Goal: Task Accomplishment & Management: Use online tool/utility

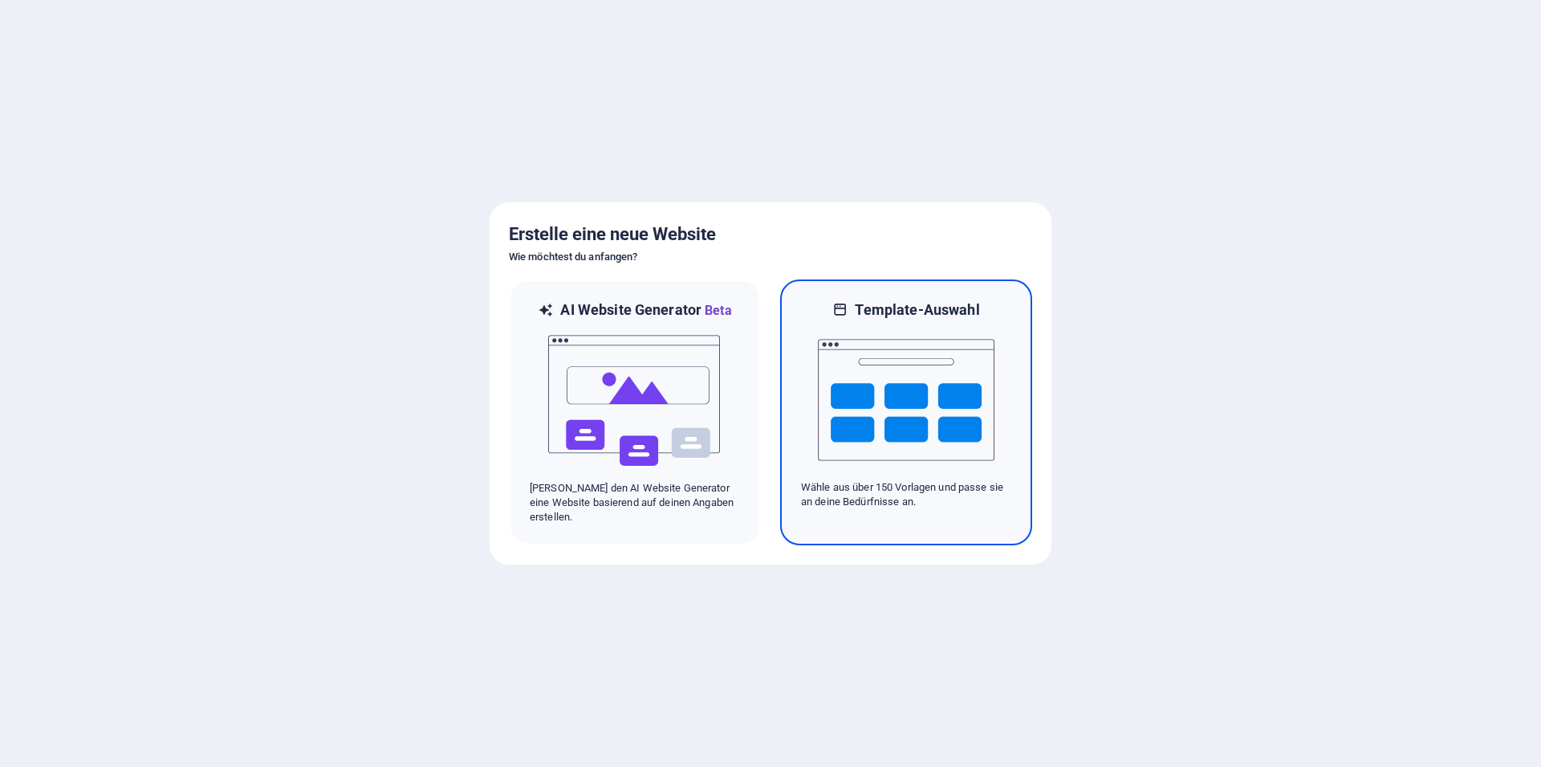
click at [891, 419] on img at bounding box center [906, 399] width 177 height 161
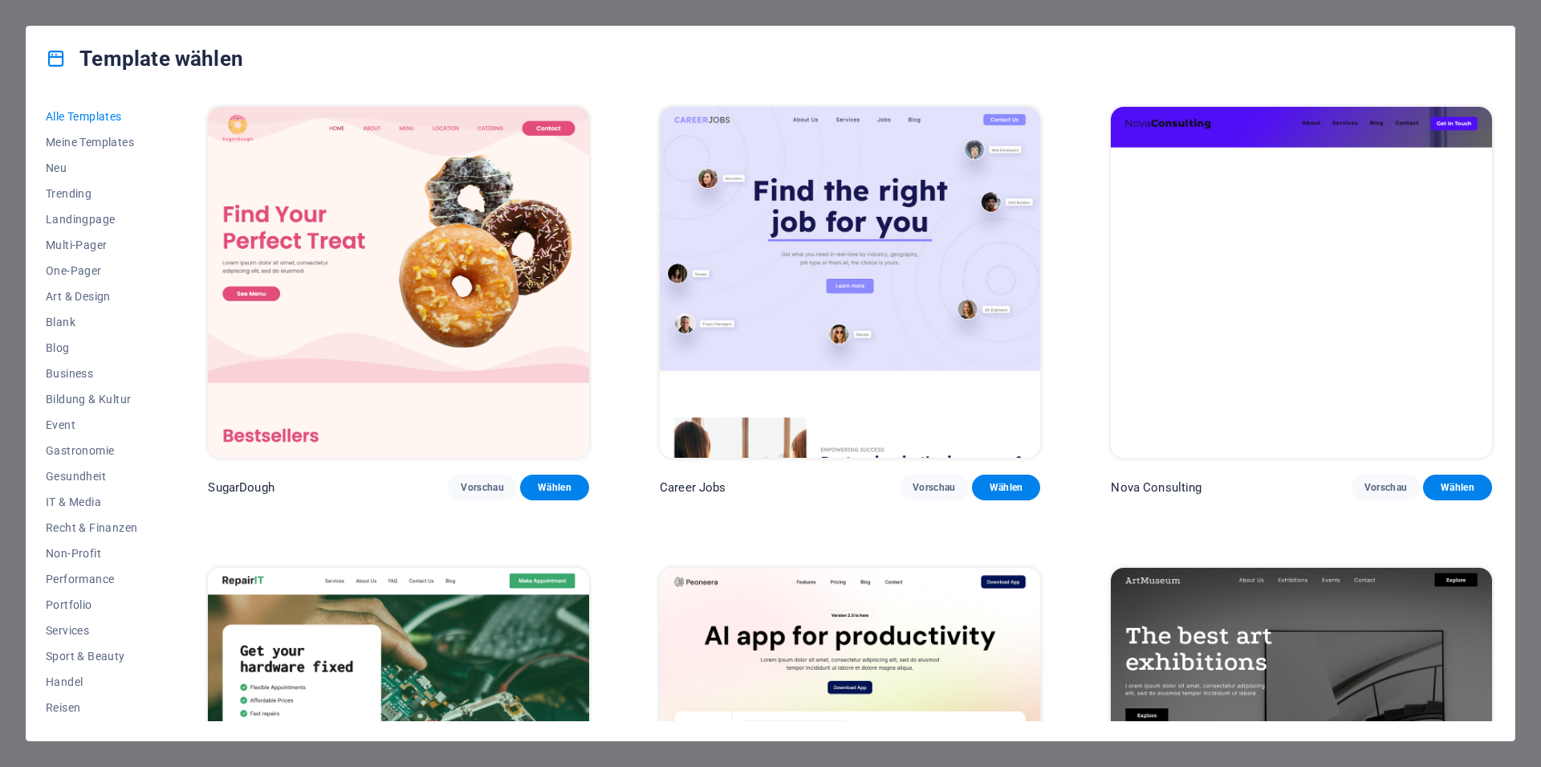
scroll to position [361, 0]
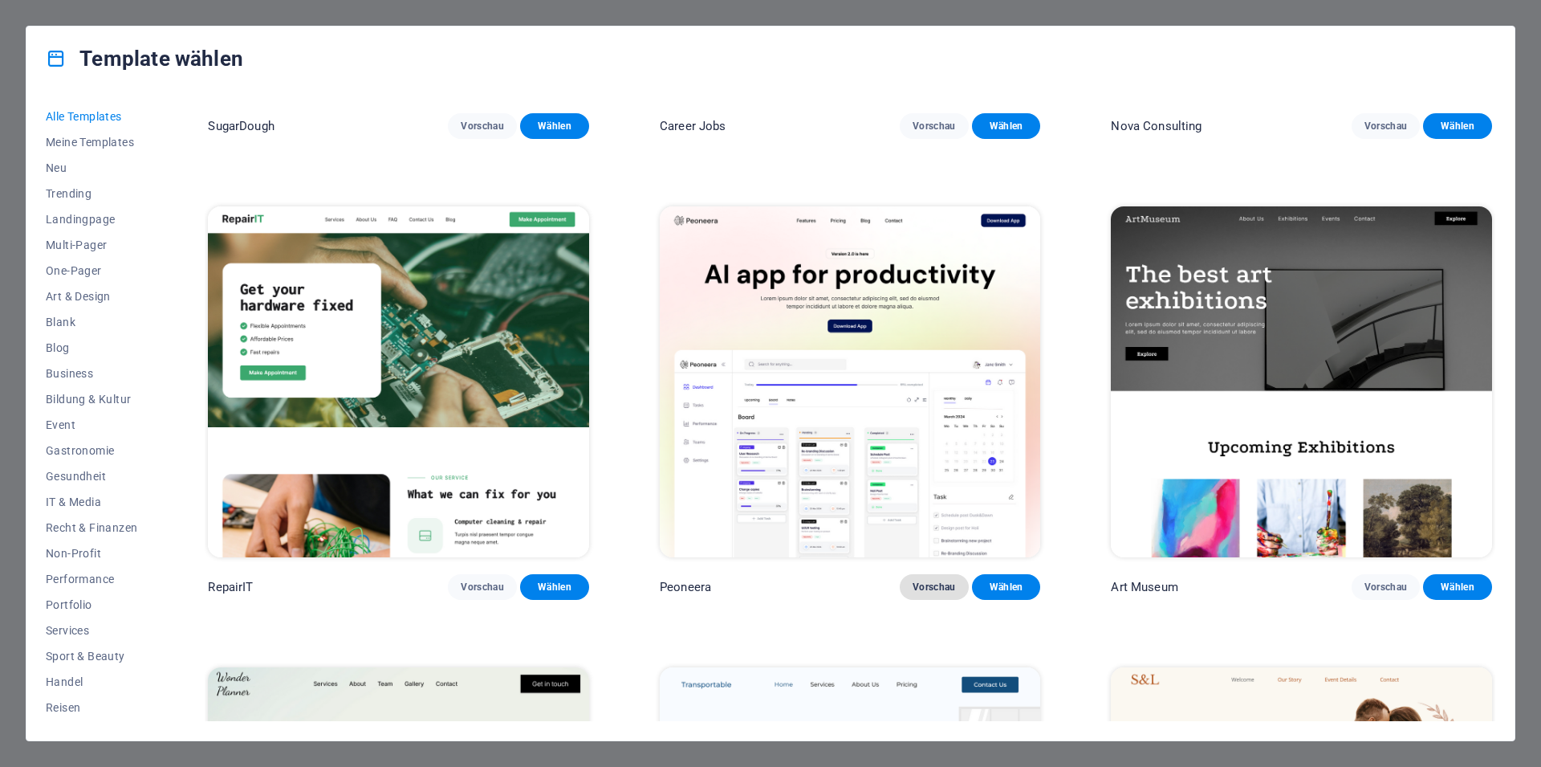
click at [936, 580] on span "Vorschau" at bounding box center [934, 586] width 43 height 13
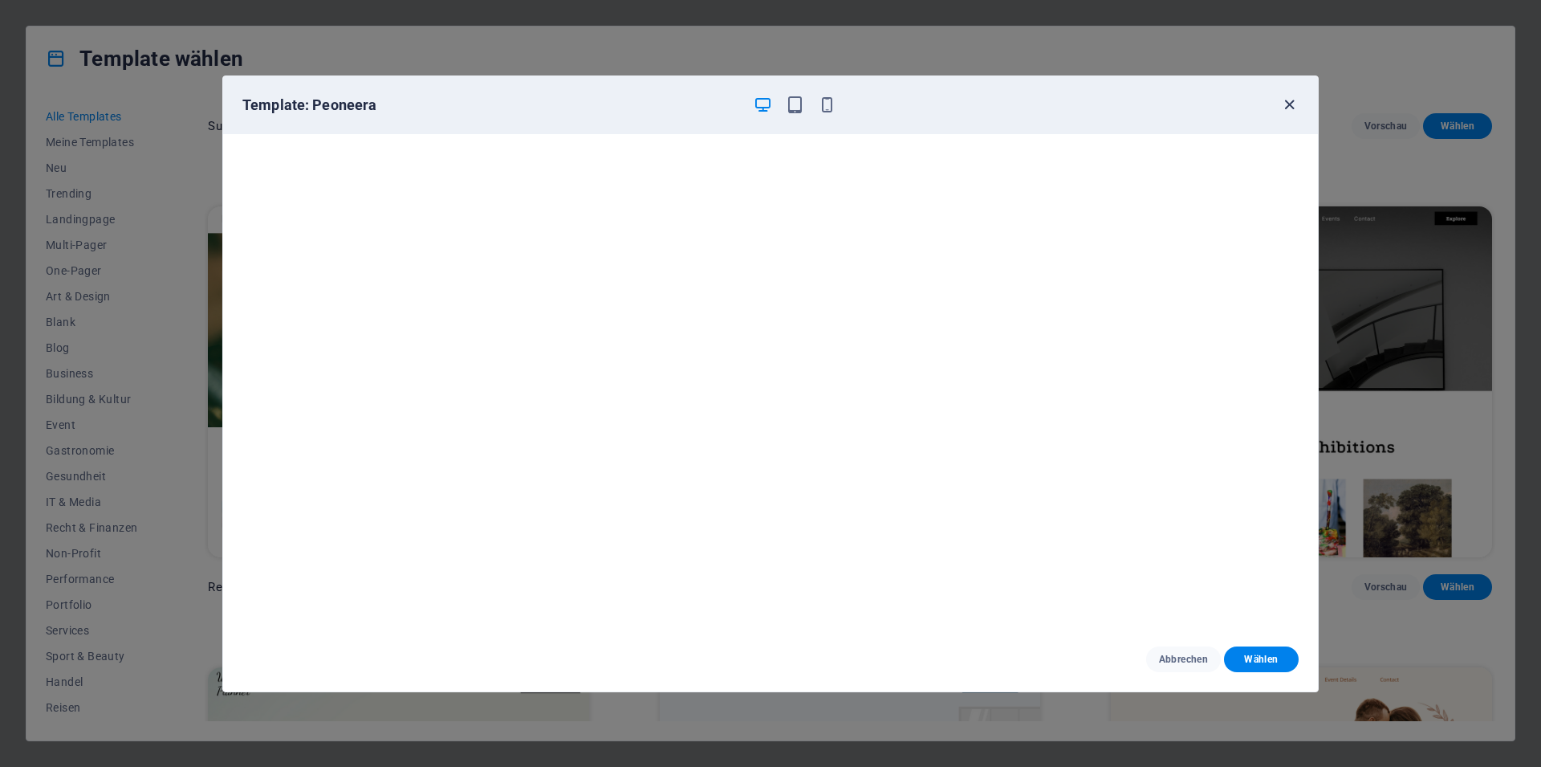
click at [1290, 107] on icon "button" at bounding box center [1289, 105] width 18 height 18
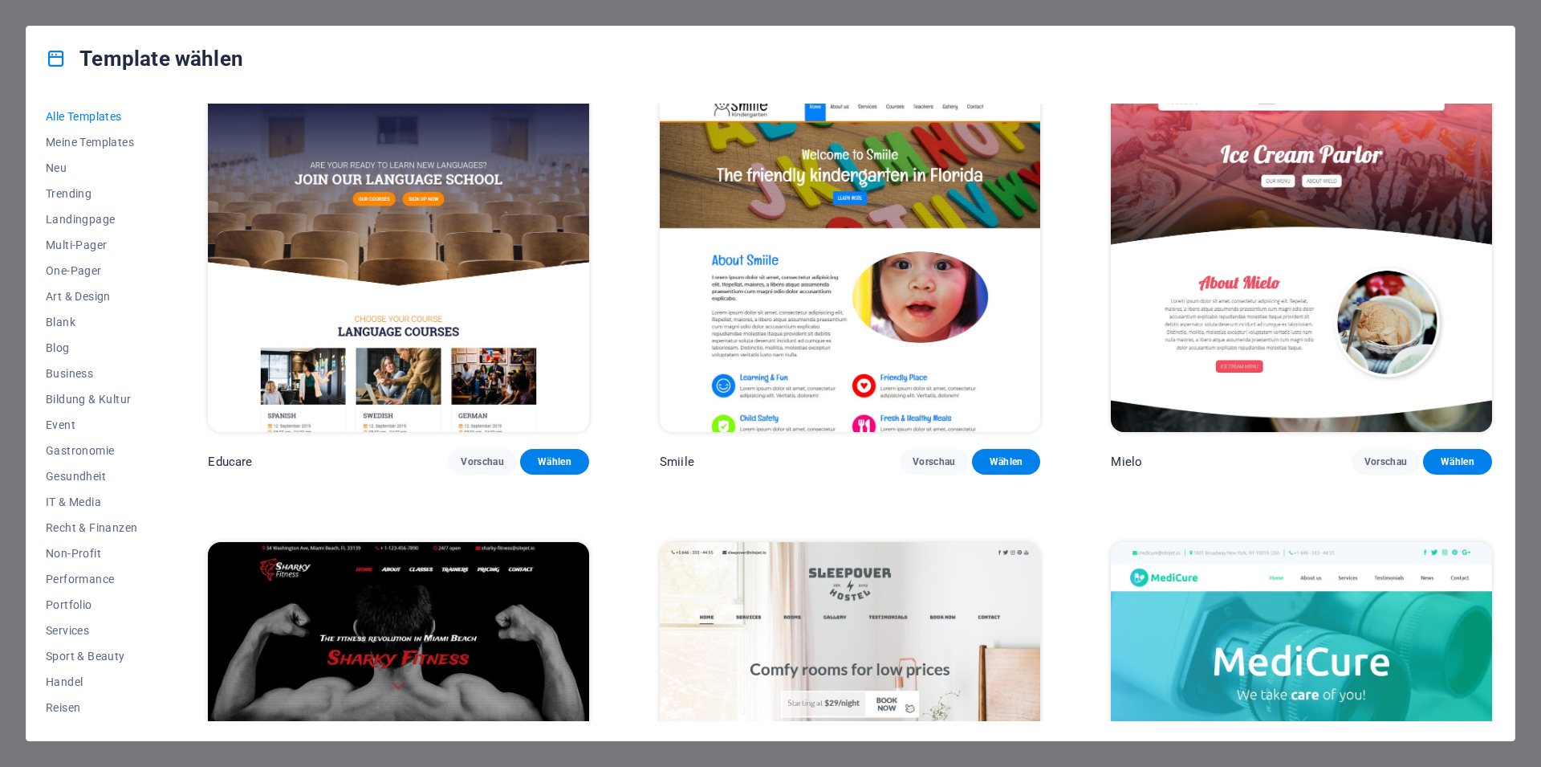
scroll to position [14376, 0]
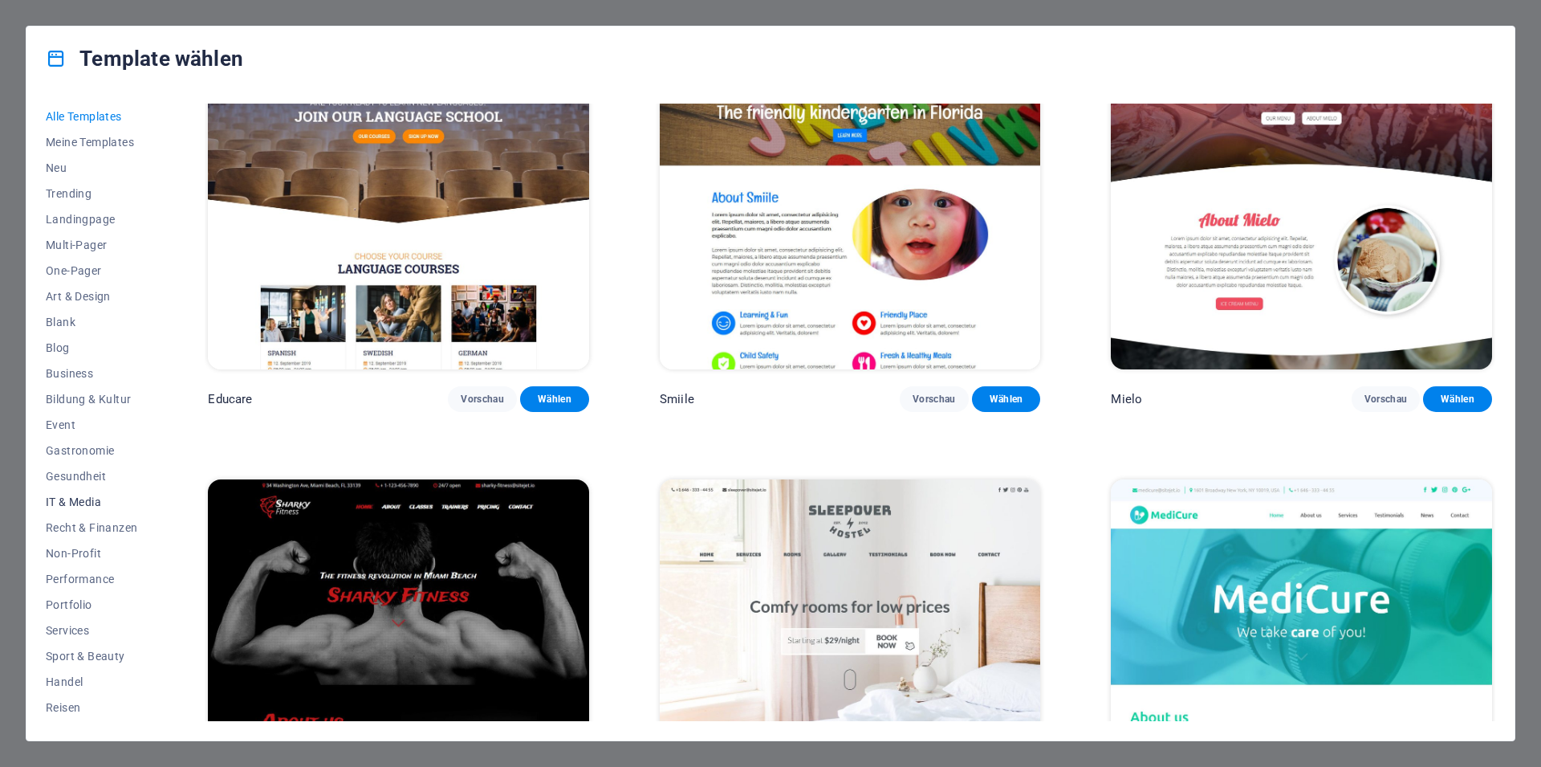
click at [71, 502] on span "IT & Media" at bounding box center [92, 501] width 92 height 13
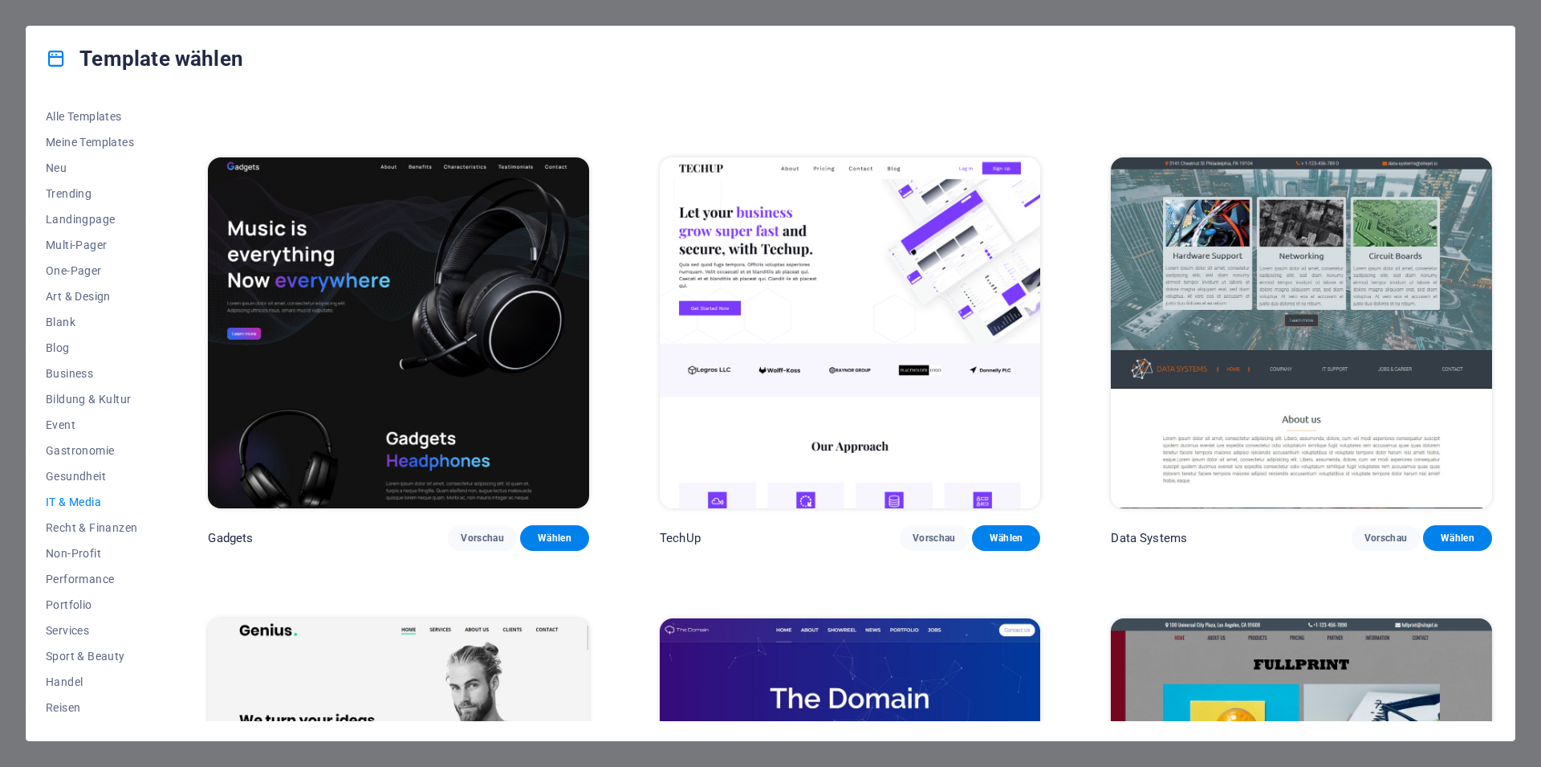
scroll to position [408, 0]
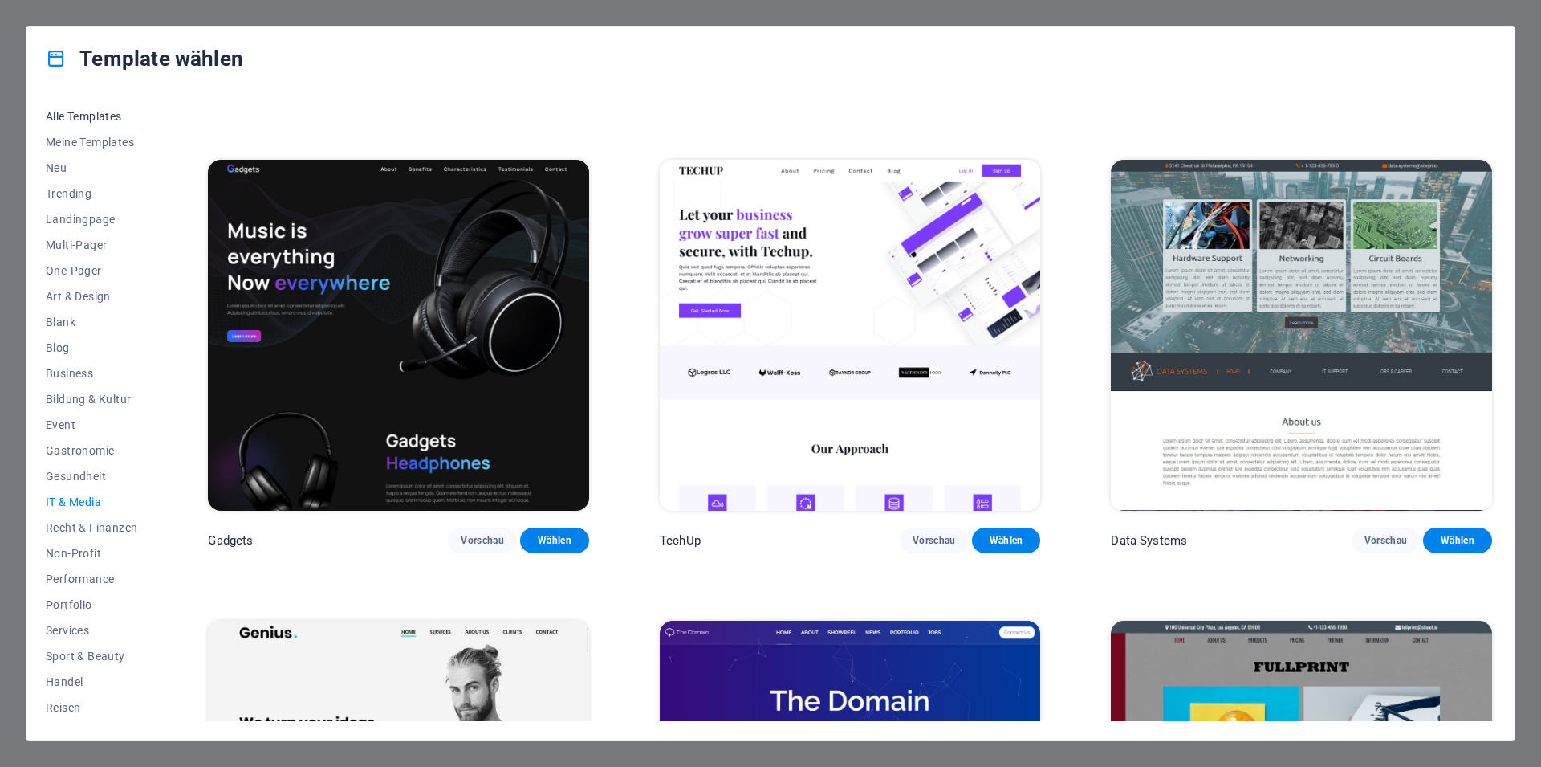
click at [80, 115] on span "Alle Templates" at bounding box center [92, 116] width 92 height 13
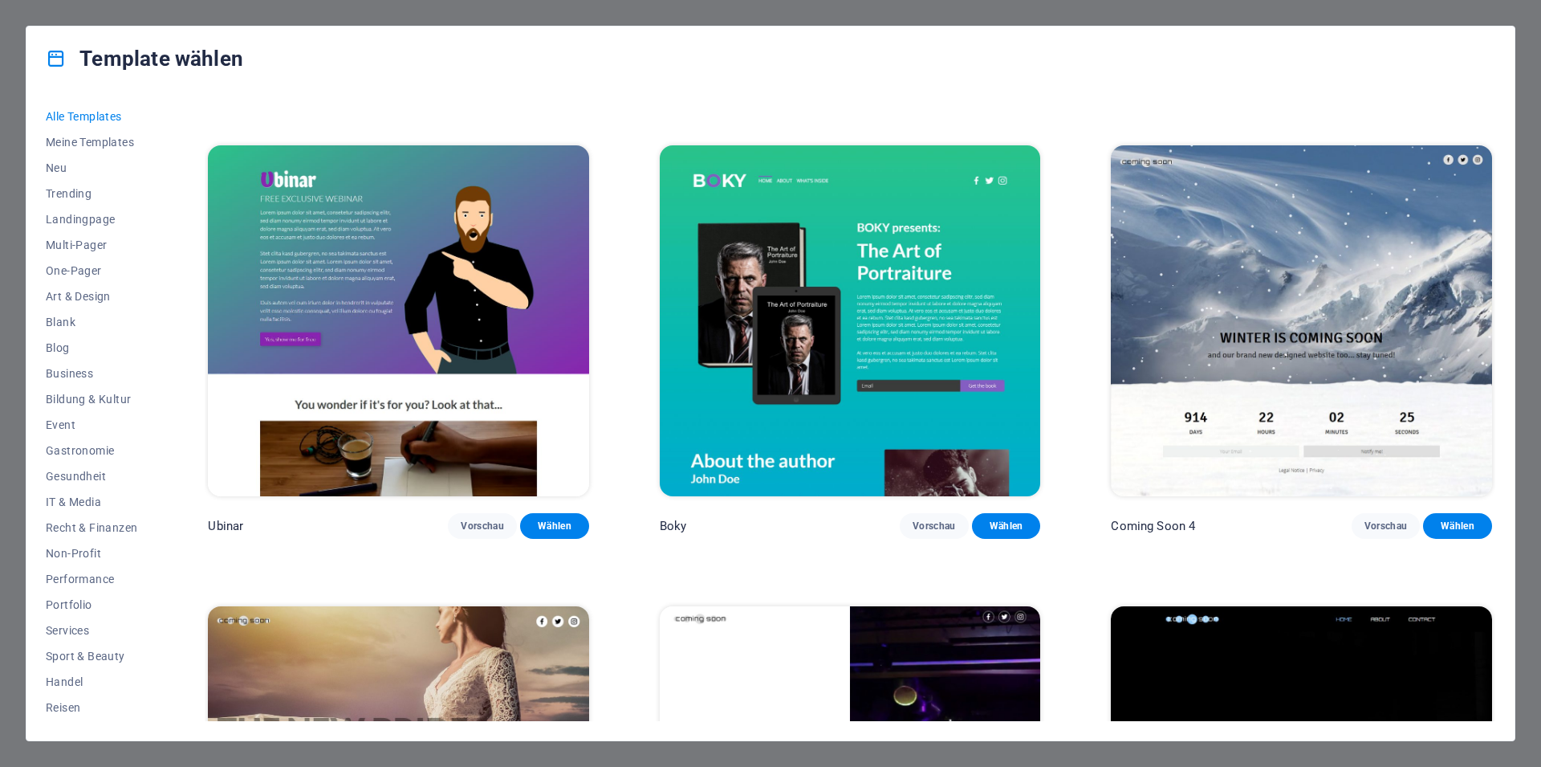
scroll to position [24316, 0]
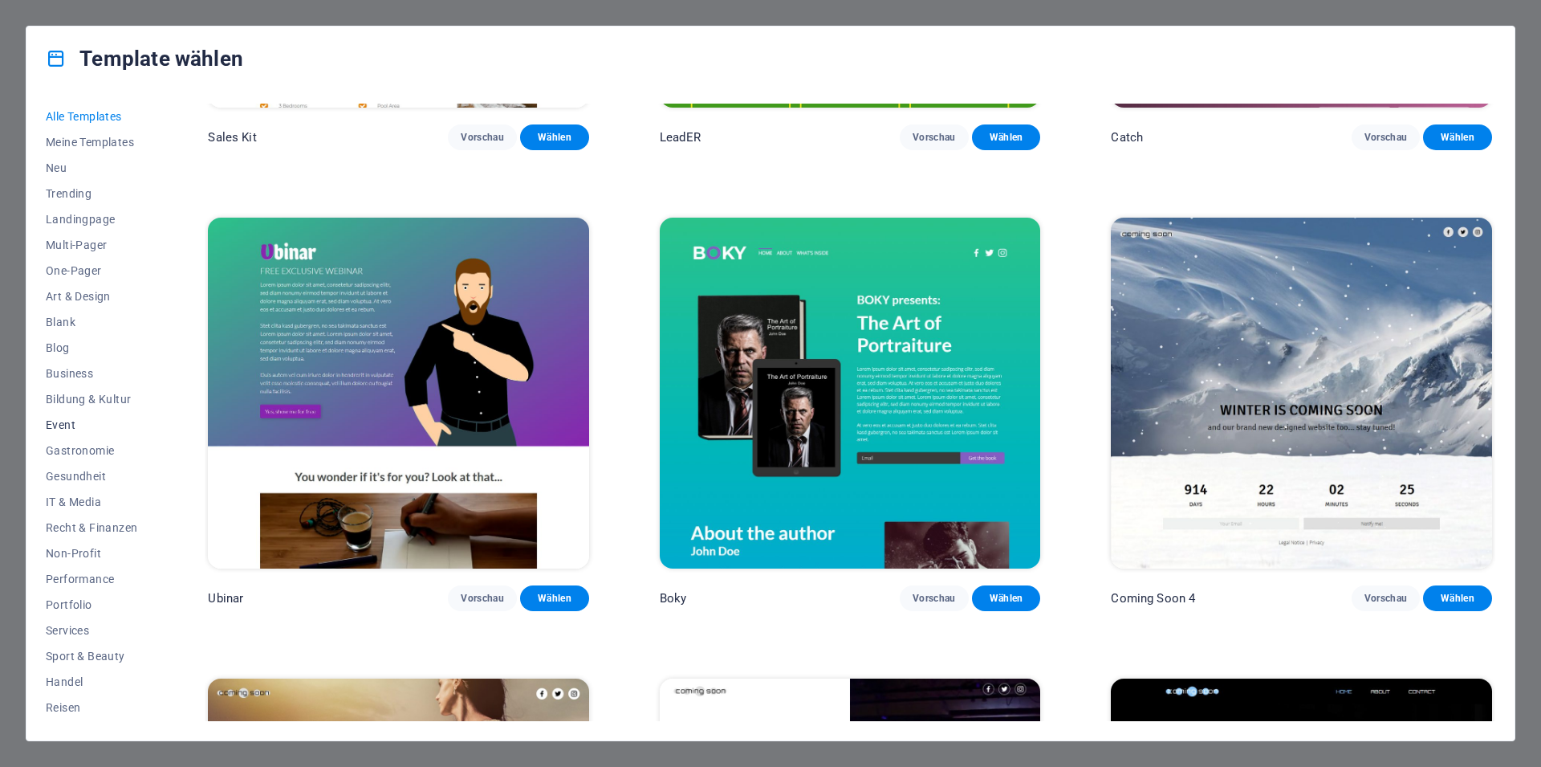
click at [74, 421] on span "Event" at bounding box center [92, 424] width 92 height 13
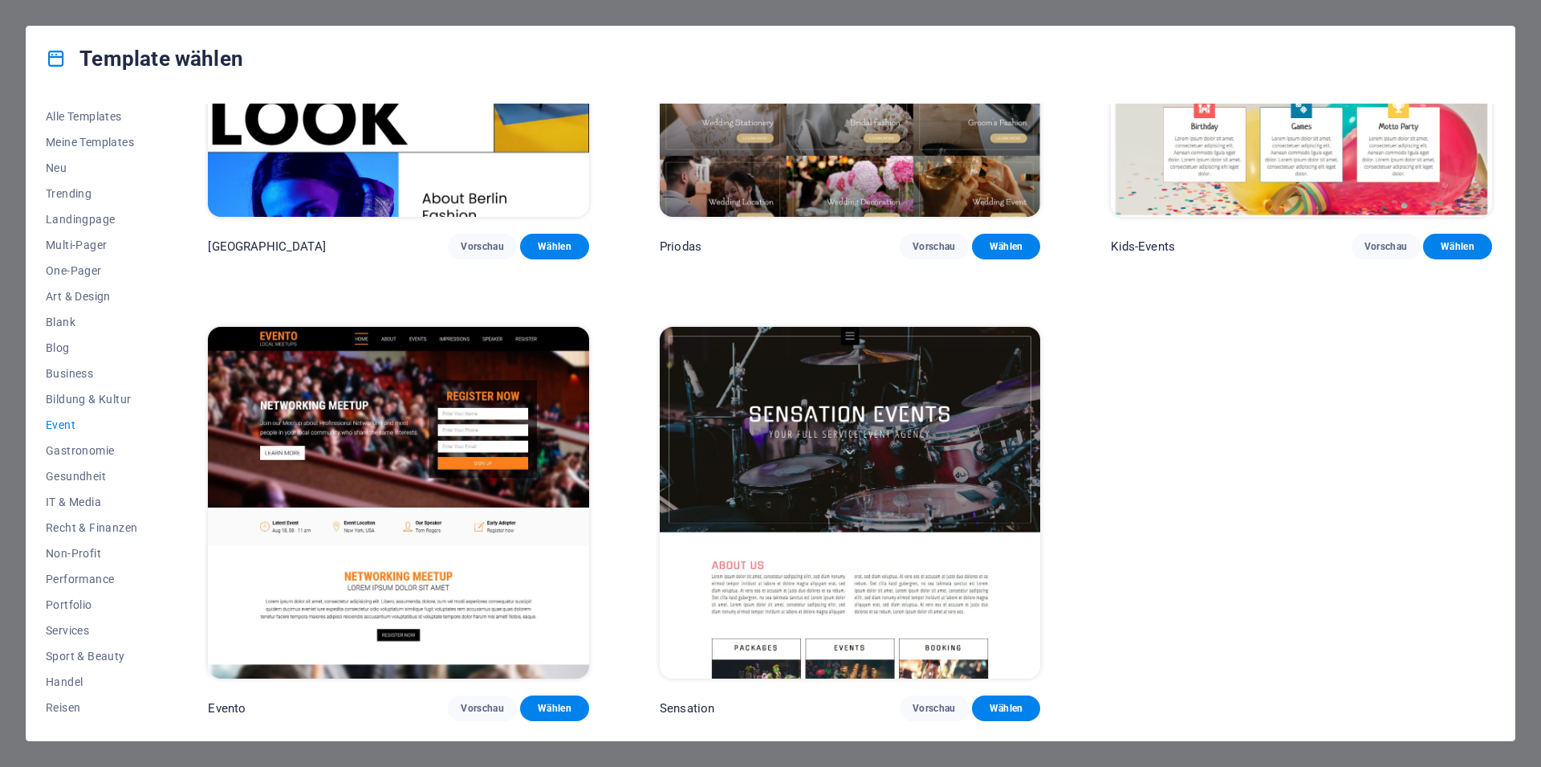
scroll to position [677, 0]
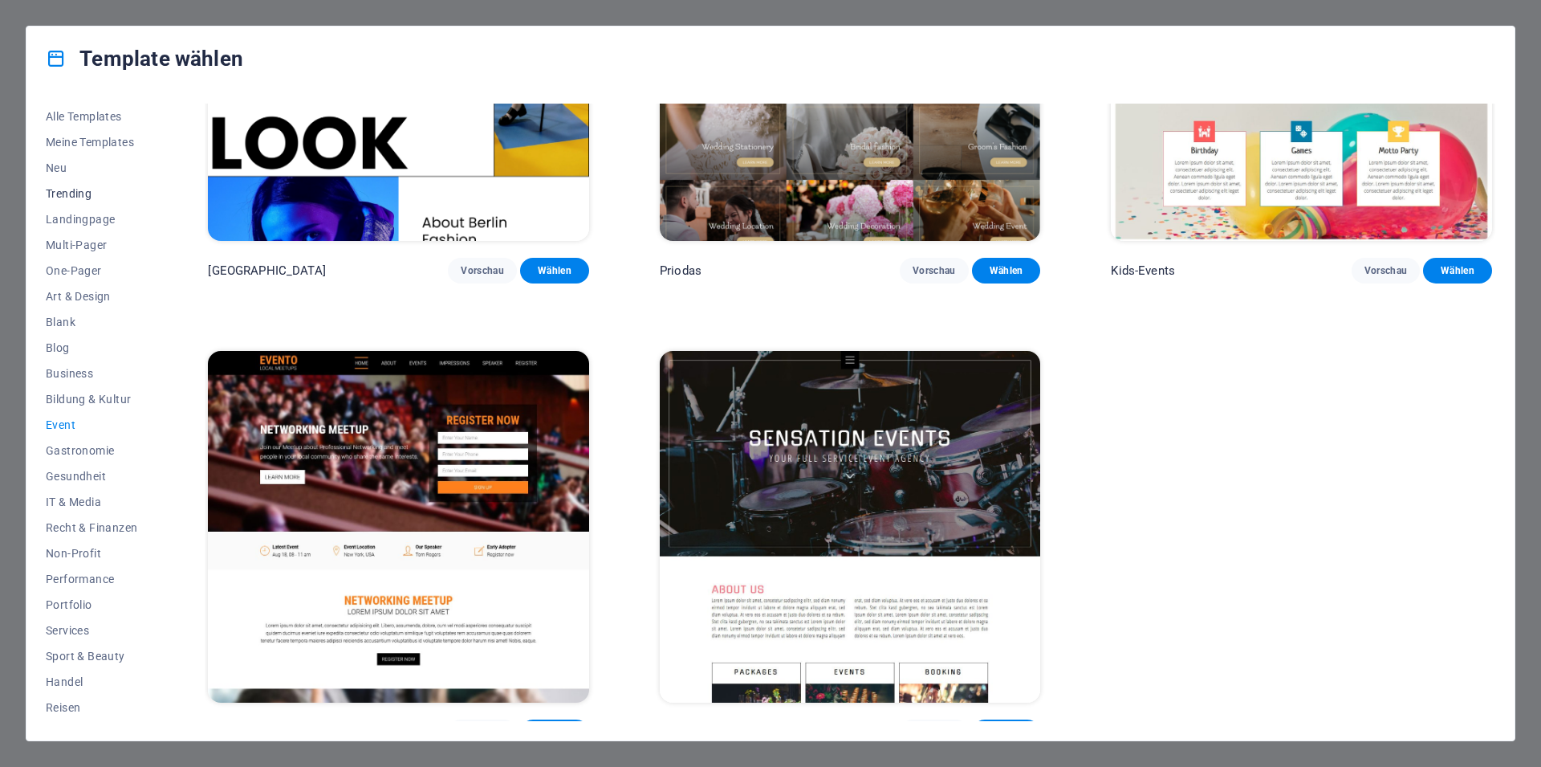
click at [74, 197] on span "Trending" at bounding box center [92, 193] width 92 height 13
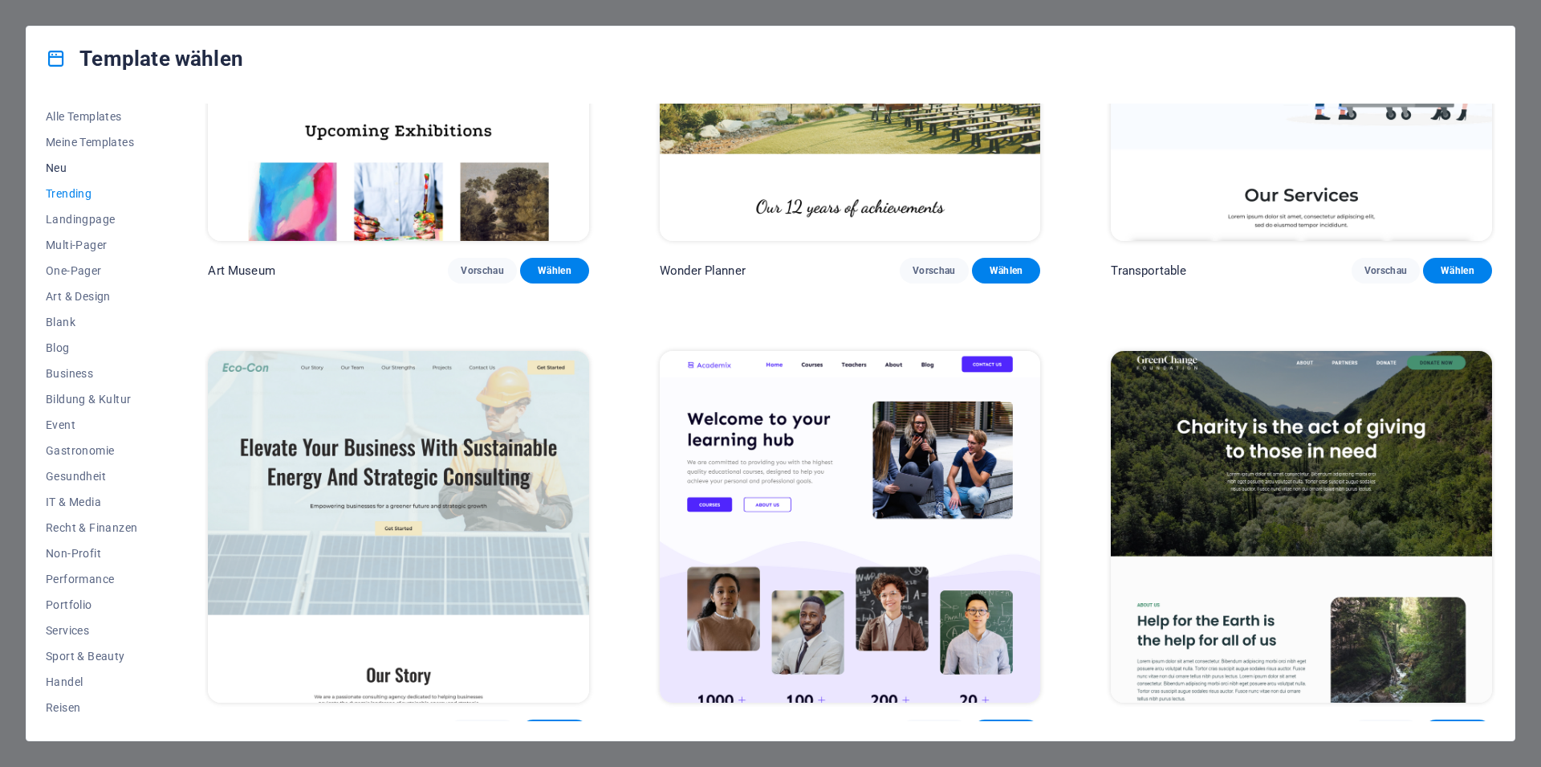
click at [67, 165] on span "Neu" at bounding box center [92, 167] width 92 height 13
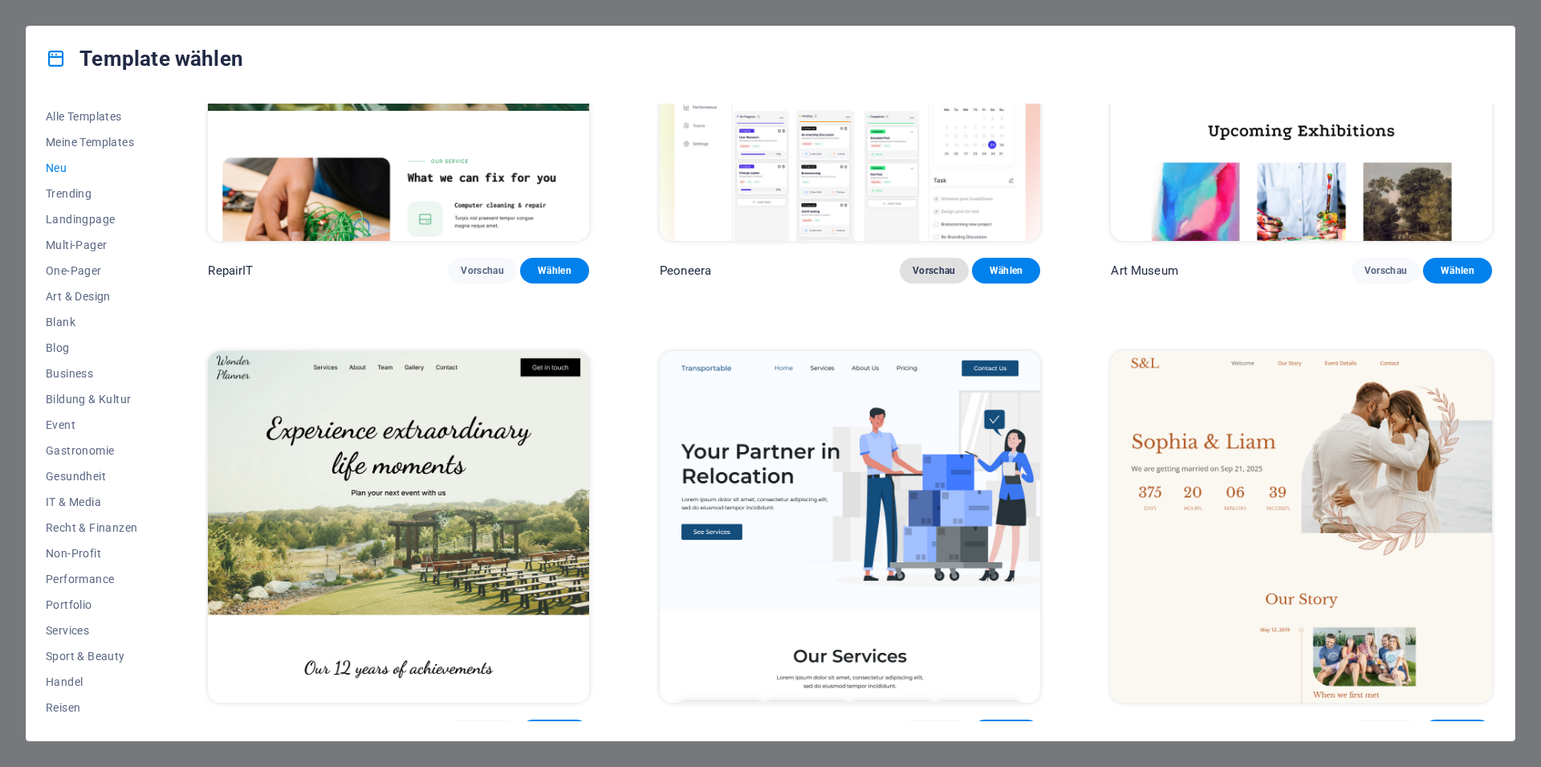
click at [934, 258] on button "Vorschau" at bounding box center [934, 271] width 69 height 26
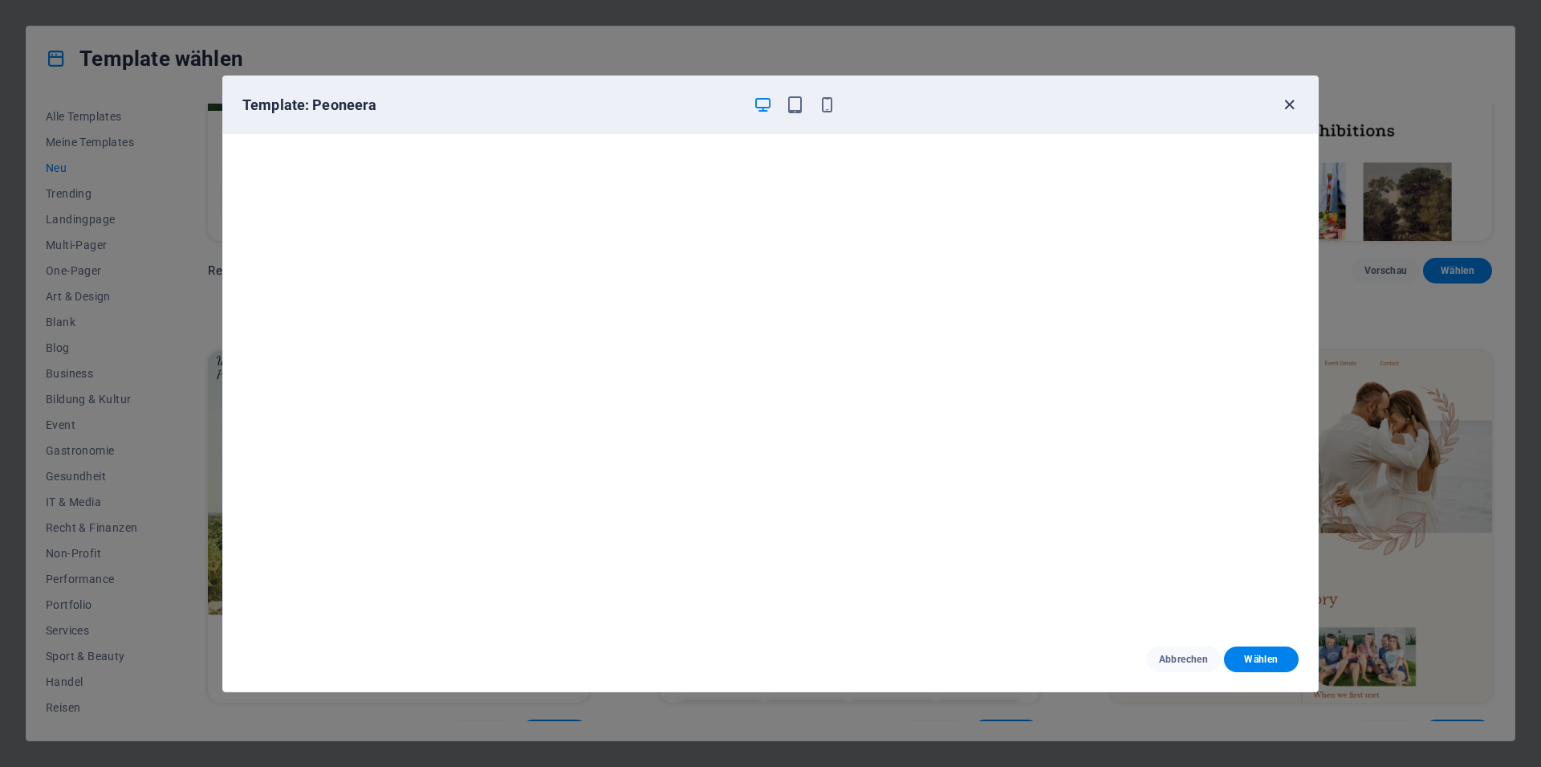
click at [1289, 102] on icon "button" at bounding box center [1289, 105] width 18 height 18
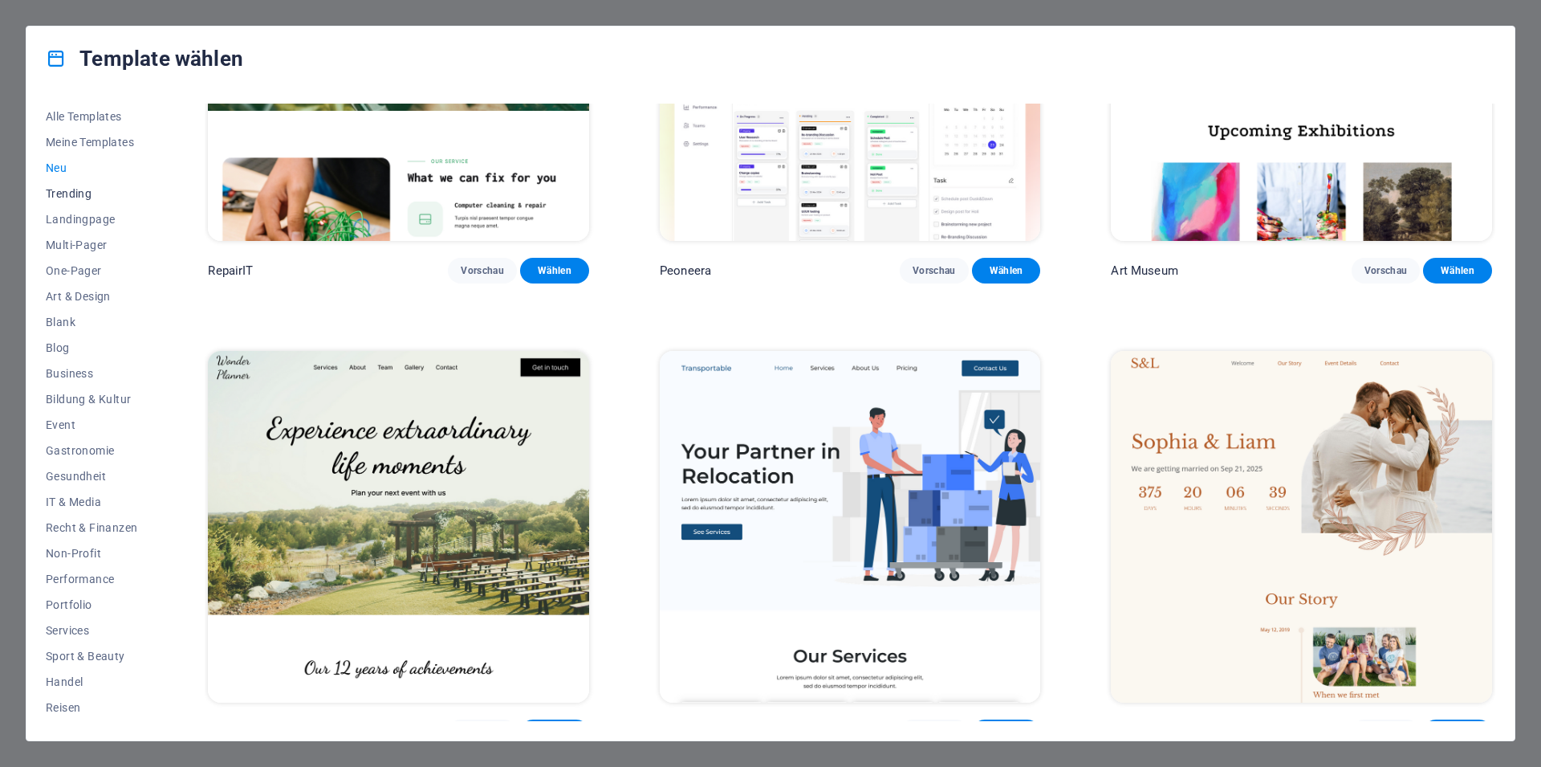
click at [79, 190] on span "Trending" at bounding box center [92, 193] width 92 height 13
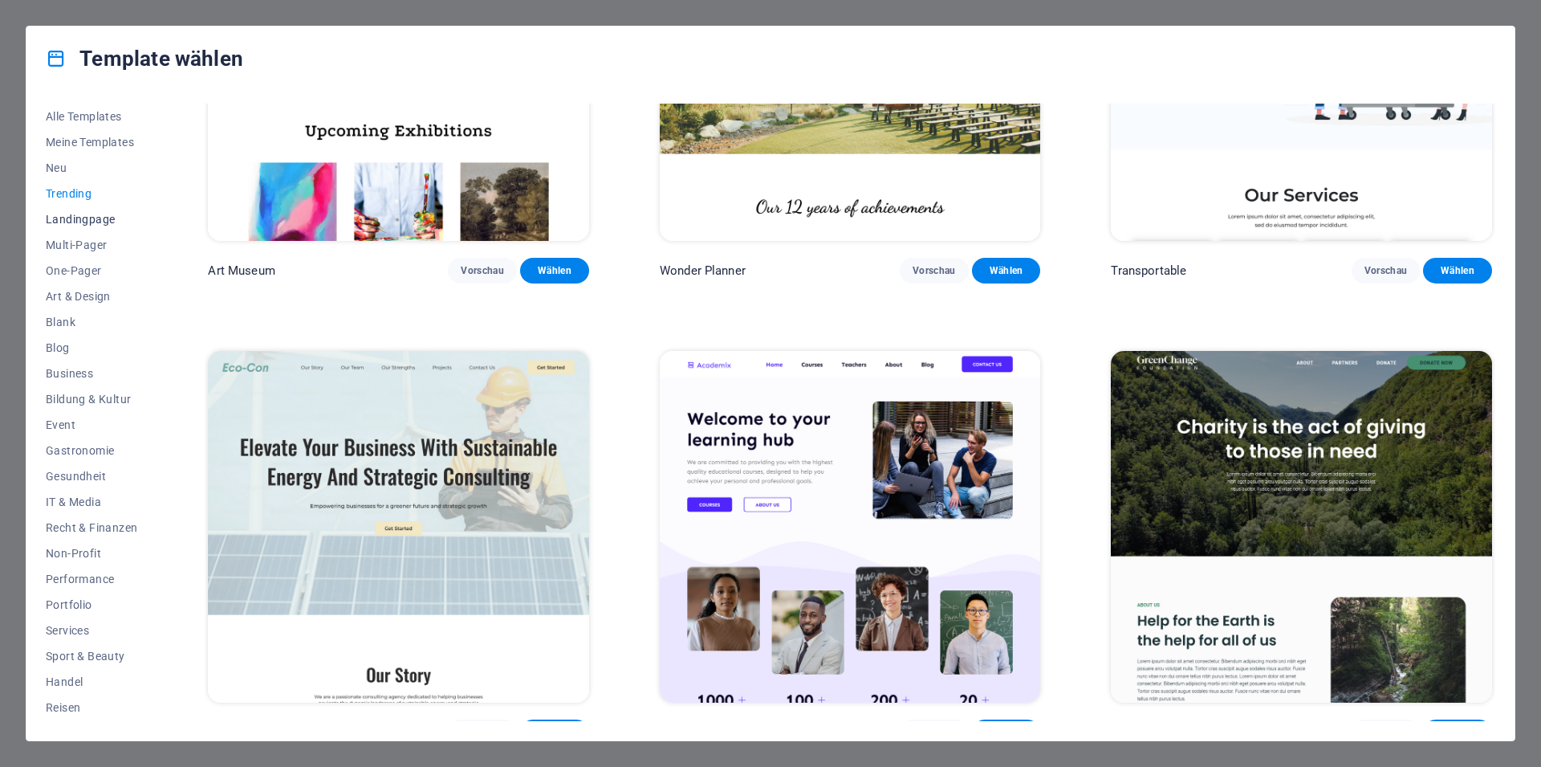
click at [79, 222] on span "Landingpage" at bounding box center [92, 219] width 92 height 13
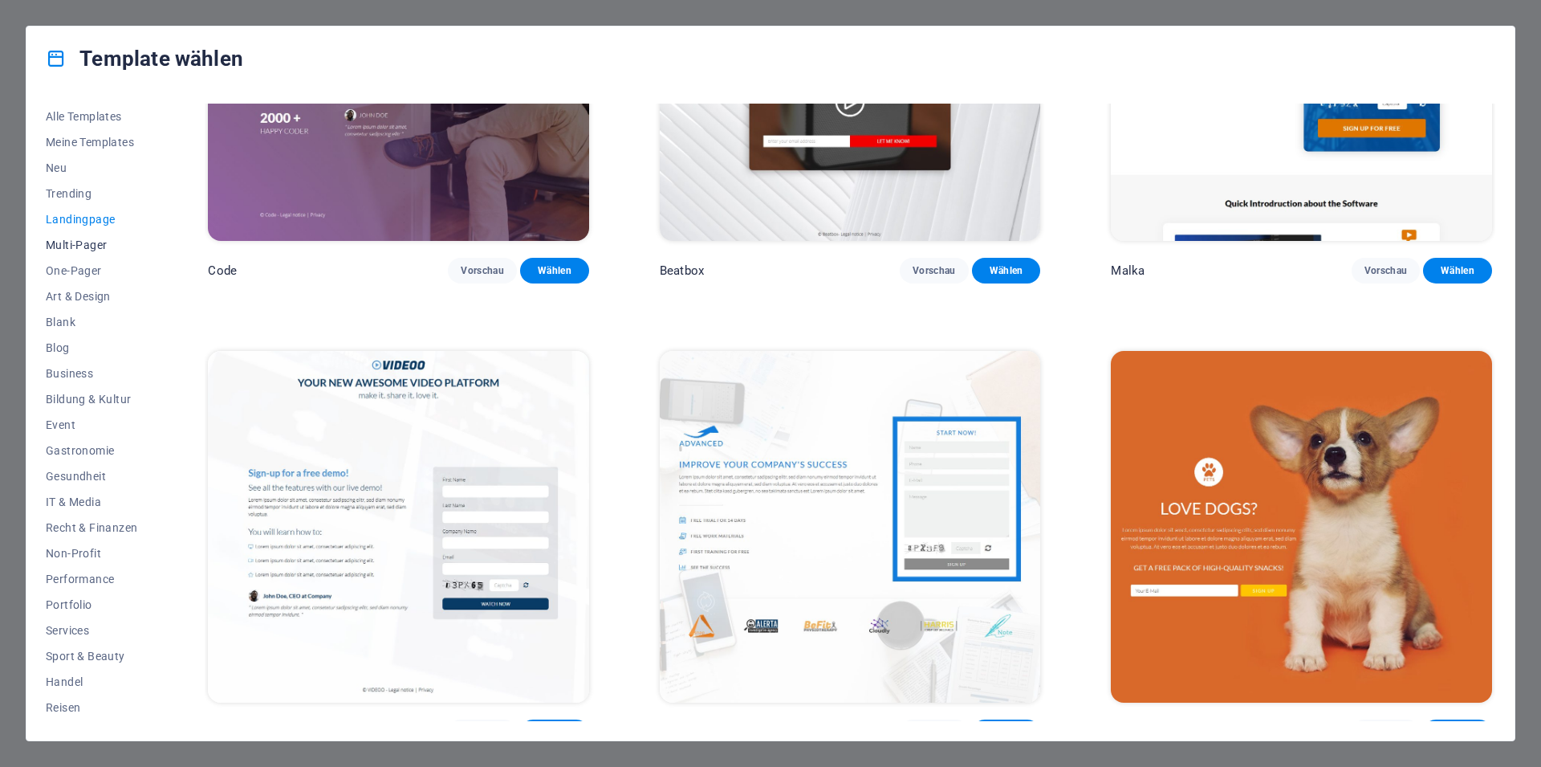
click at [79, 243] on span "Multi-Pager" at bounding box center [92, 244] width 92 height 13
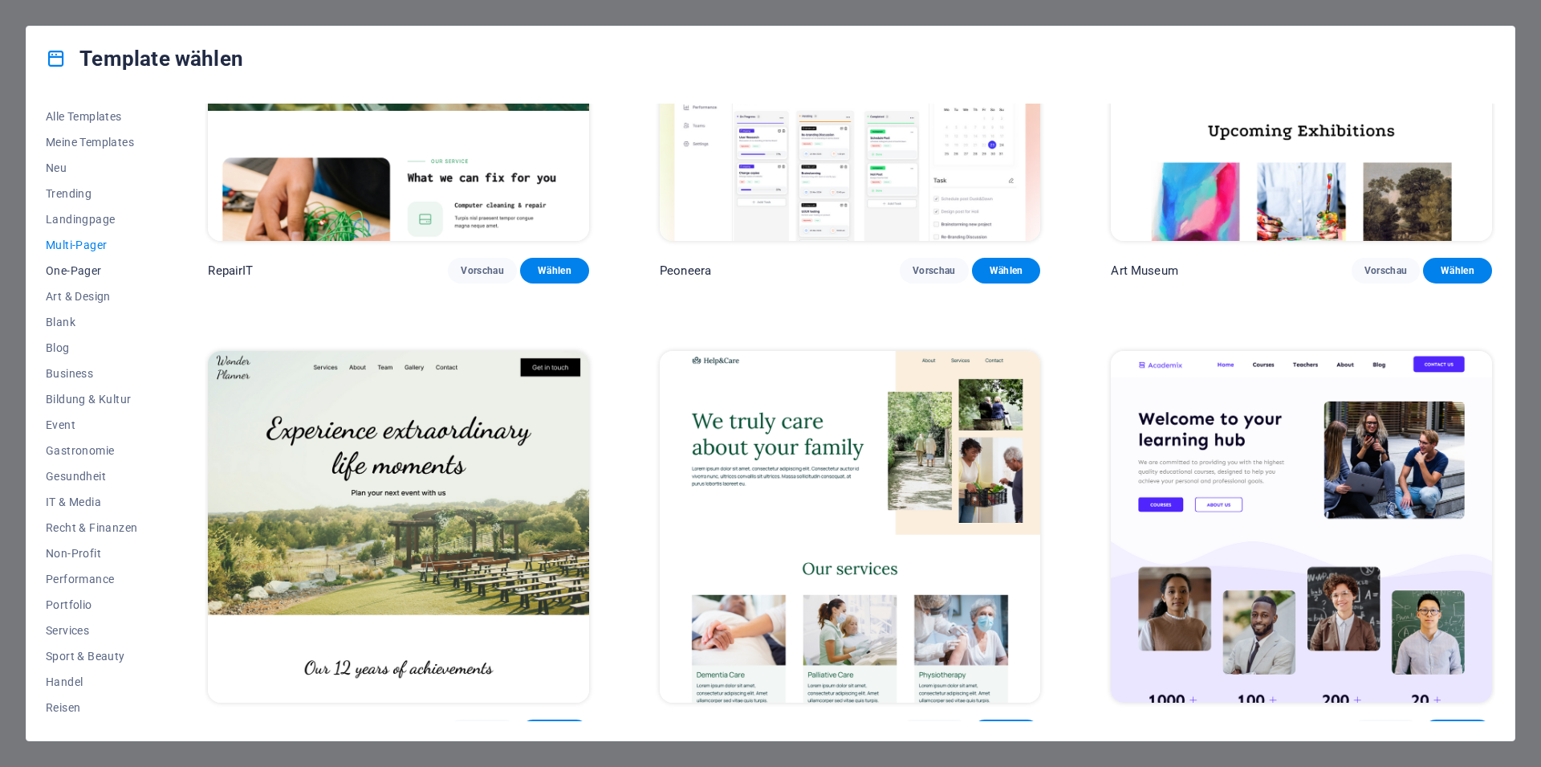
click at [79, 273] on span "One-Pager" at bounding box center [92, 270] width 92 height 13
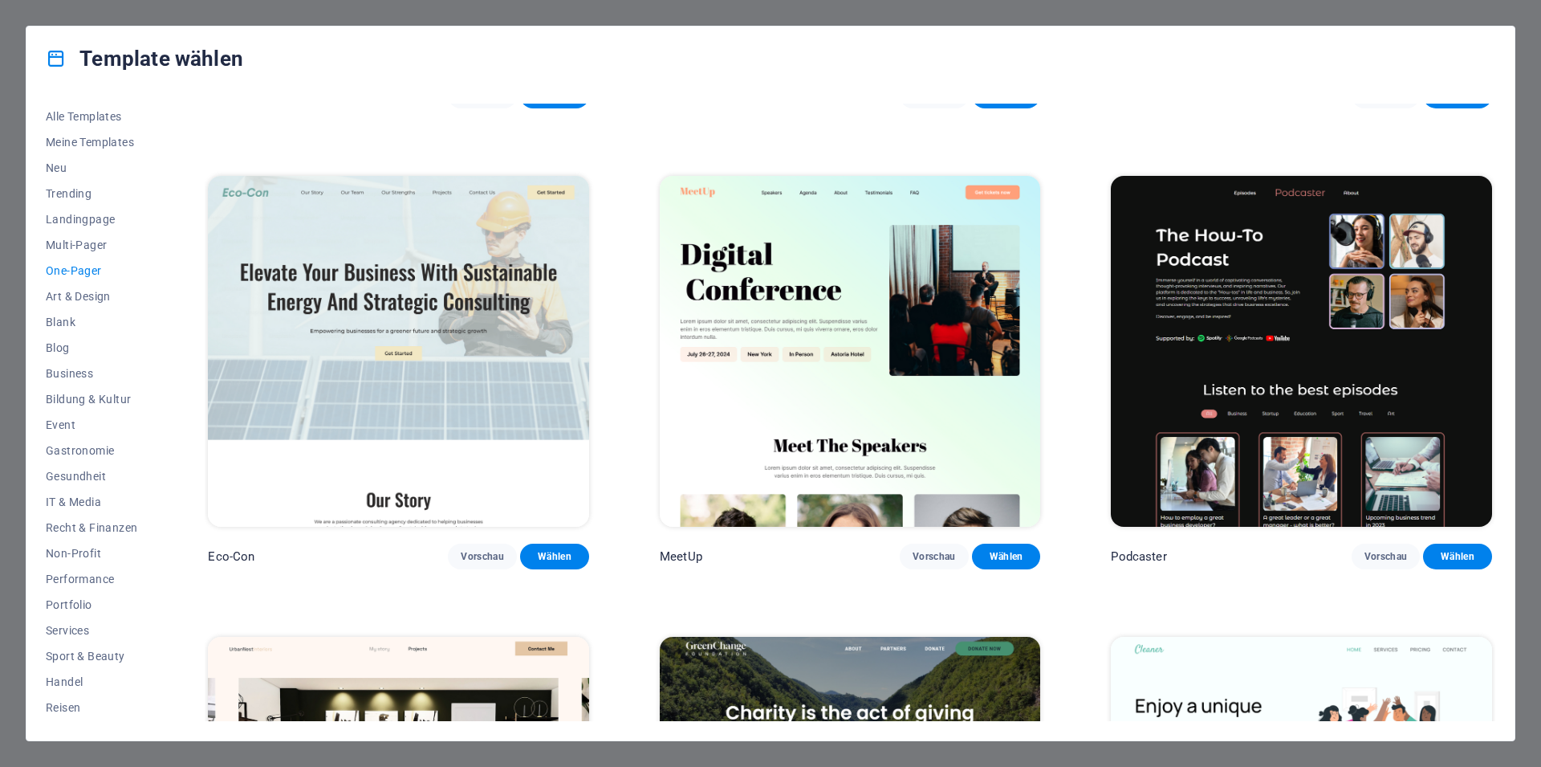
scroll to position [388, 0]
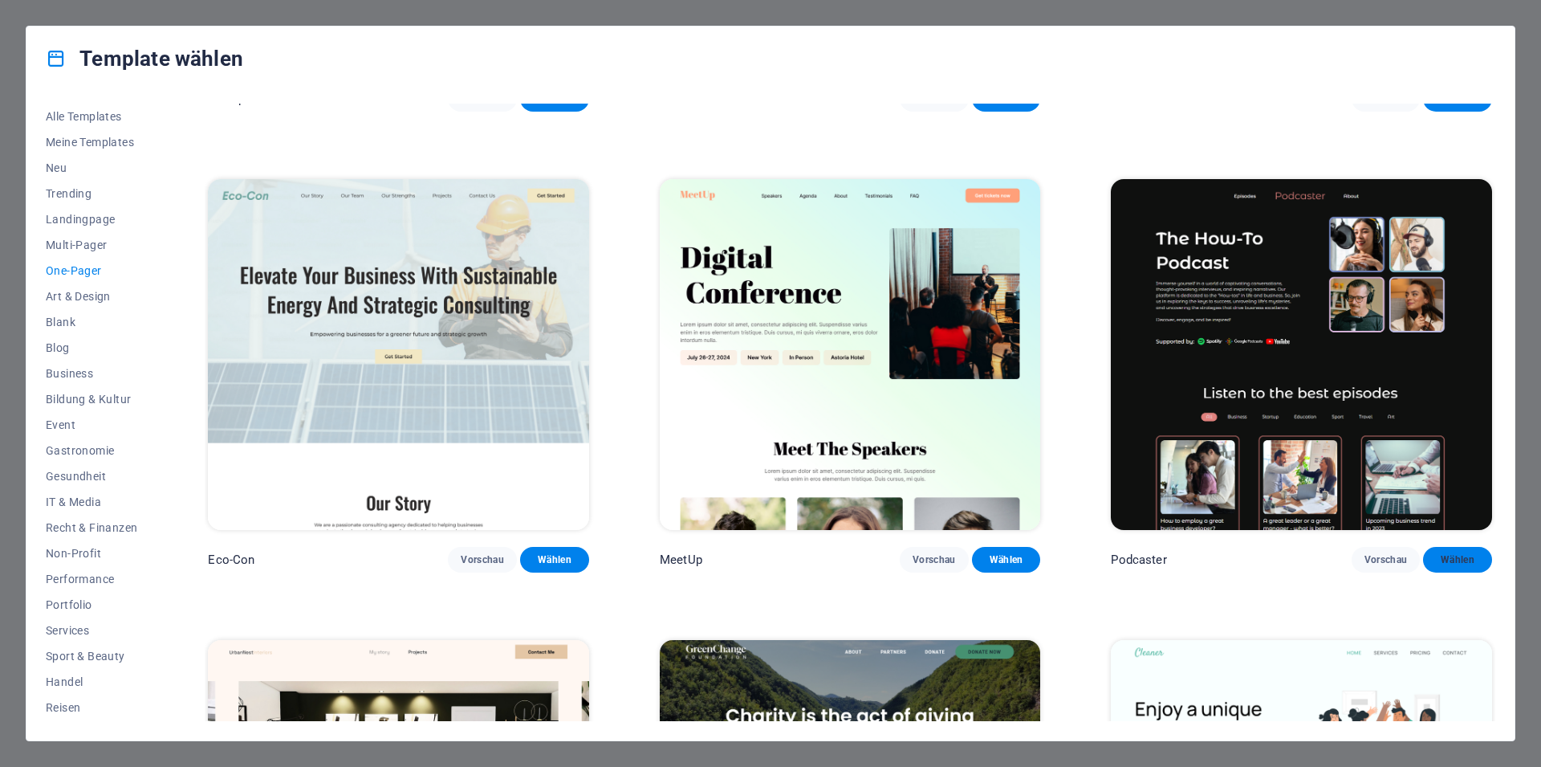
click at [1441, 553] on span "Wählen" at bounding box center [1457, 559] width 43 height 13
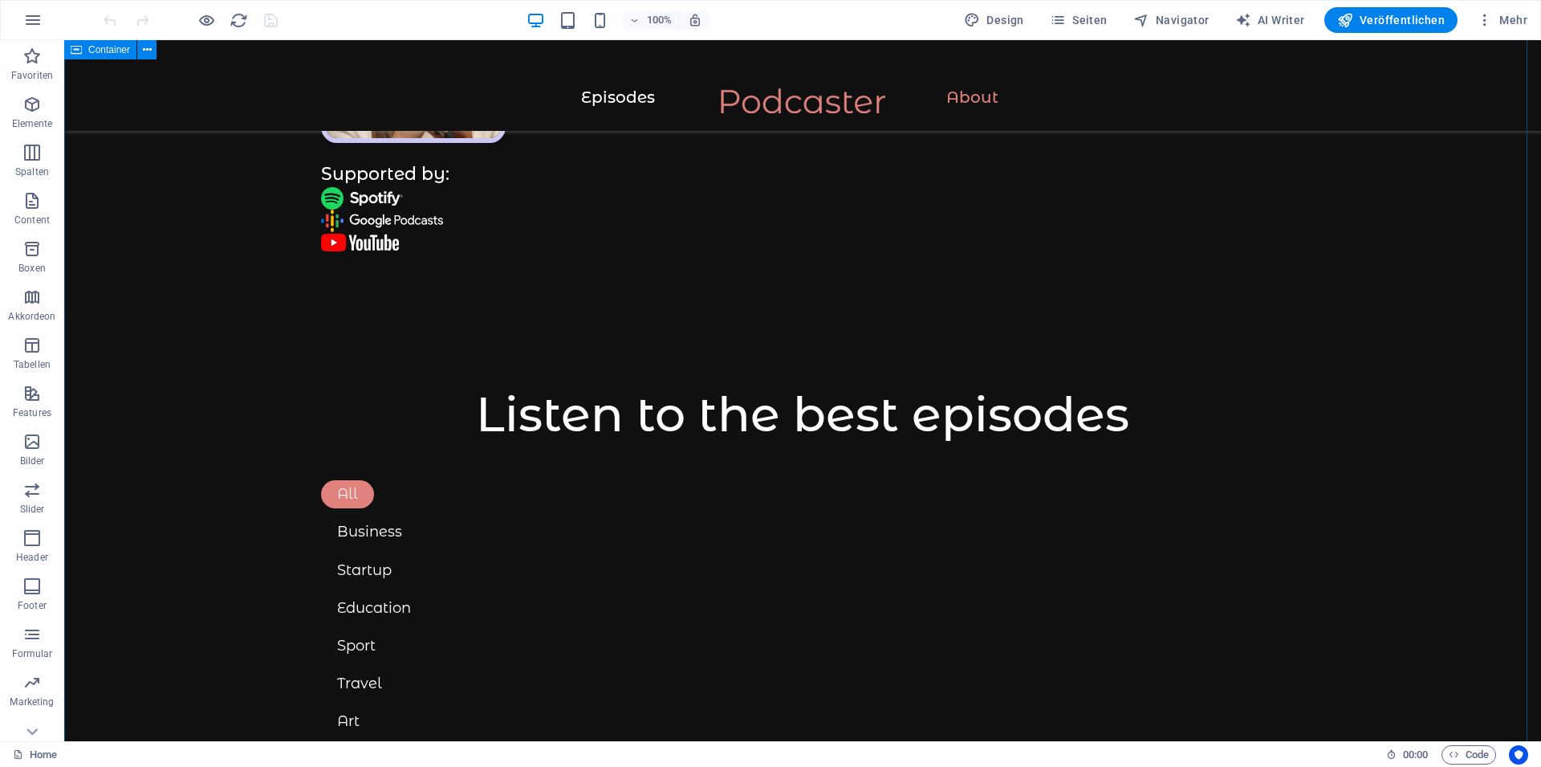
scroll to position [1801, 0]
